Goal: Task Accomplishment & Management: Manage account settings

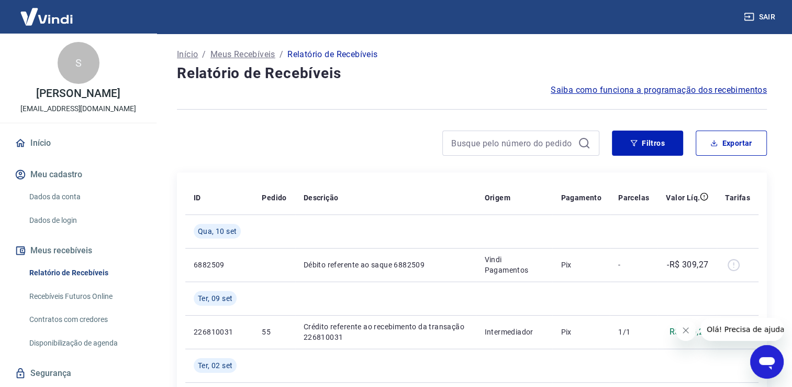
click at [193, 57] on p "Início" at bounding box center [187, 54] width 21 height 13
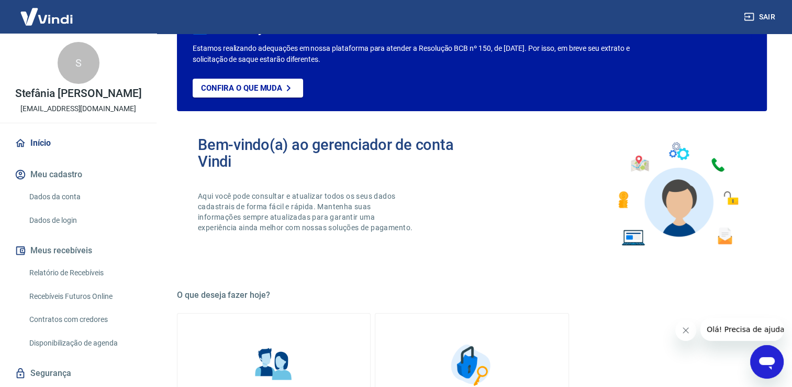
click at [70, 112] on div "S Stefânia Bitdinger Rodrigues [EMAIL_ADDRESS][DOMAIN_NAME]" at bounding box center [78, 78] width 157 height 89
click at [44, 150] on link "Início" at bounding box center [78, 142] width 131 height 23
click at [59, 281] on link "Relatório de Recebíveis" at bounding box center [84, 272] width 119 height 21
